Goal: Find specific page/section: Find specific page/section

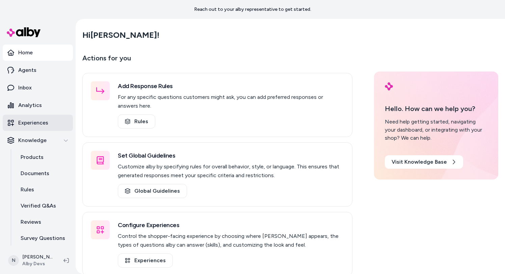
click at [52, 123] on link "Experiences" at bounding box center [38, 123] width 70 height 16
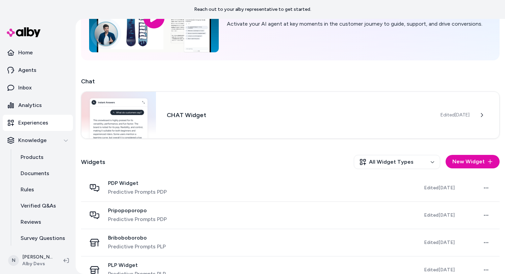
scroll to position [130, 0]
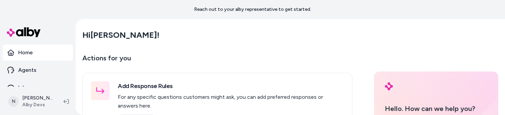
click at [191, 58] on p "Actions for you" at bounding box center [217, 61] width 270 height 16
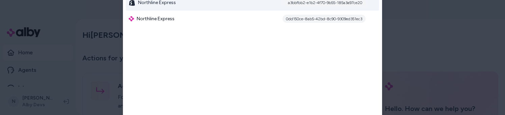
type input "*****"
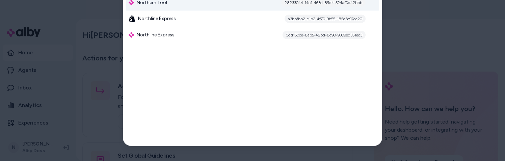
click at [274, 3] on div "Northern Tool 28233044-f4e1-463d-89d4-524af0d42bbb" at bounding box center [252, 2] width 253 height 16
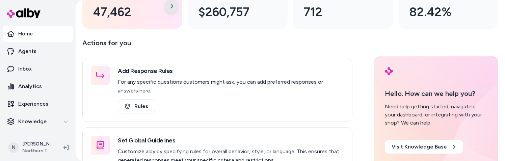
scroll to position [84, 0]
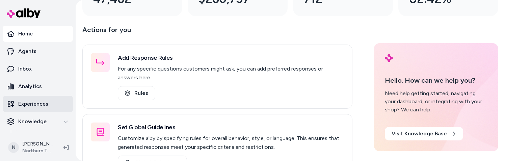
click at [44, 102] on p "Experiences" at bounding box center [33, 104] width 30 height 8
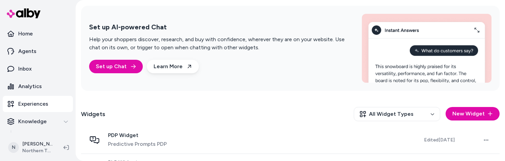
scroll to position [164, 0]
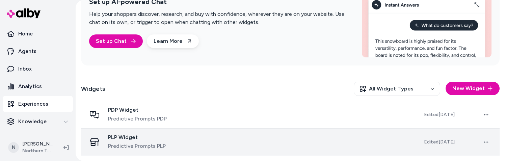
click at [161, 148] on span "Predictive Prompts PLP" at bounding box center [137, 146] width 58 height 8
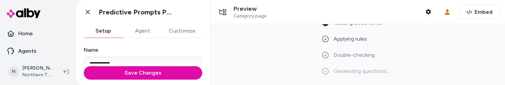
scroll to position [20, 0]
